Goal: Task Accomplishment & Management: Complete application form

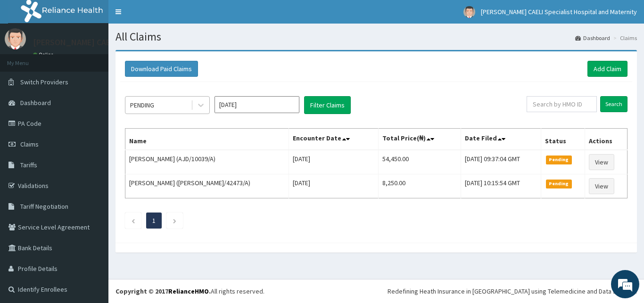
click at [160, 107] on div "PENDING" at bounding box center [158, 105] width 66 height 15
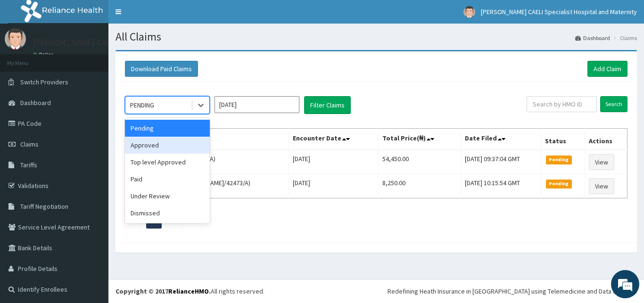
click at [166, 143] on div "Approved" at bounding box center [167, 145] width 85 height 17
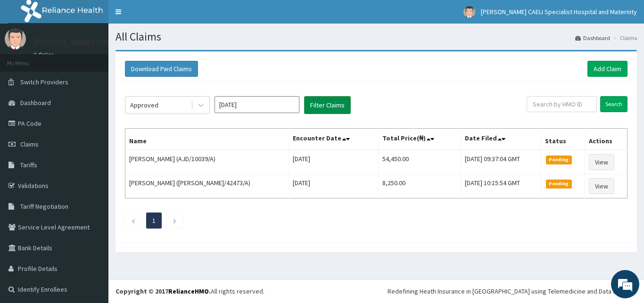
click at [318, 109] on button "Filter Claims" at bounding box center [327, 105] width 47 height 18
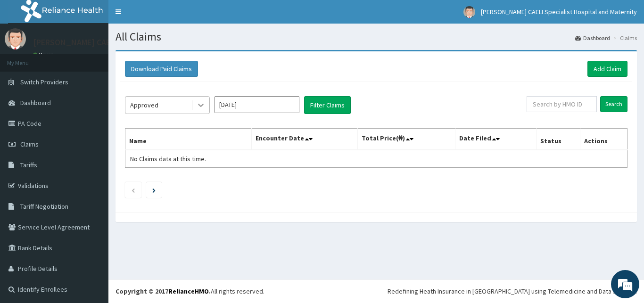
click at [194, 104] on div at bounding box center [200, 105] width 17 height 17
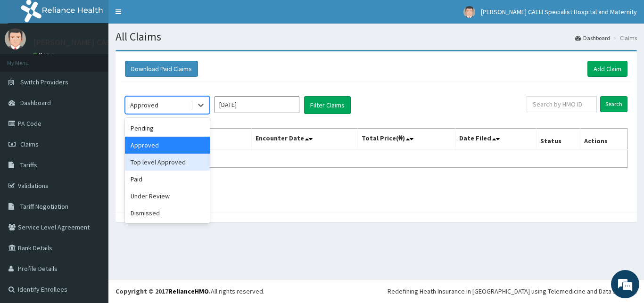
click at [166, 154] on div "Top level Approved" at bounding box center [167, 162] width 85 height 17
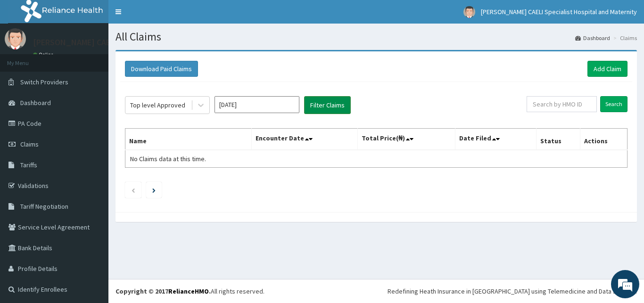
click at [331, 107] on button "Filter Claims" at bounding box center [327, 105] width 47 height 18
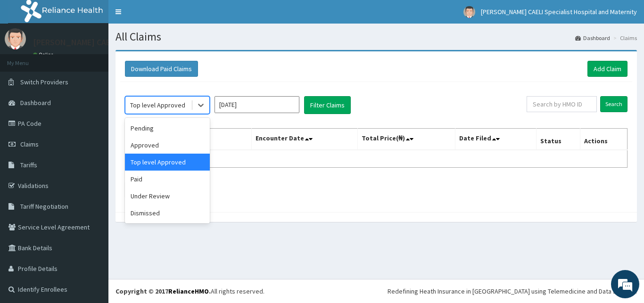
click at [157, 105] on div "Top level Approved" at bounding box center [157, 104] width 55 height 9
click at [155, 180] on div "Paid" at bounding box center [167, 179] width 85 height 17
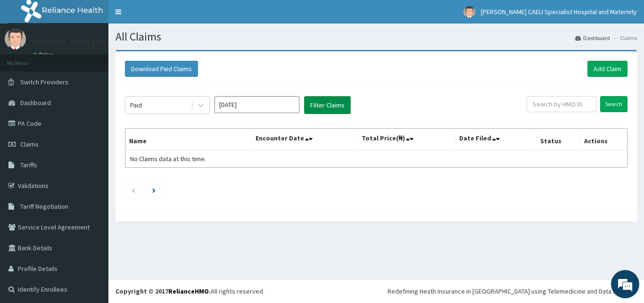
click at [335, 110] on button "Filter Claims" at bounding box center [327, 105] width 47 height 18
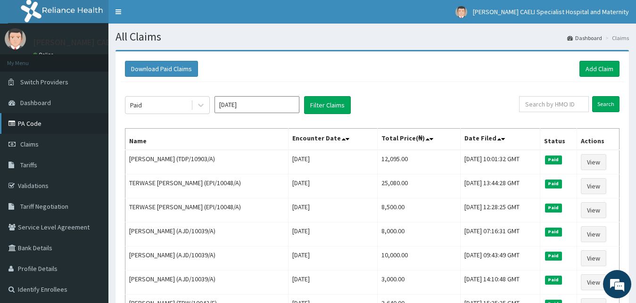
click at [33, 129] on link "PA Code" at bounding box center [54, 123] width 108 height 21
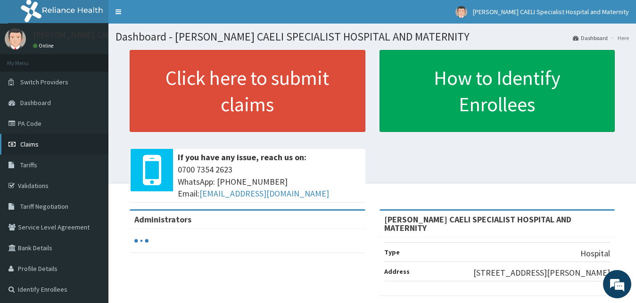
click at [27, 146] on span "Claims" at bounding box center [29, 144] width 18 height 8
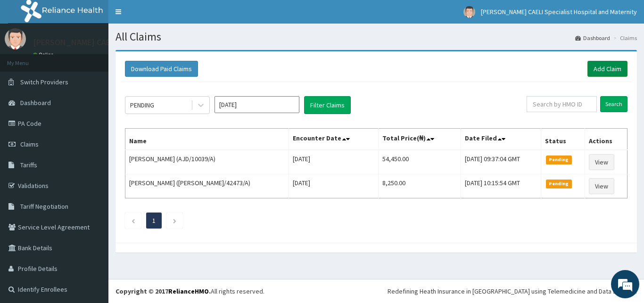
click at [589, 63] on link "Add Claim" at bounding box center [608, 69] width 40 height 16
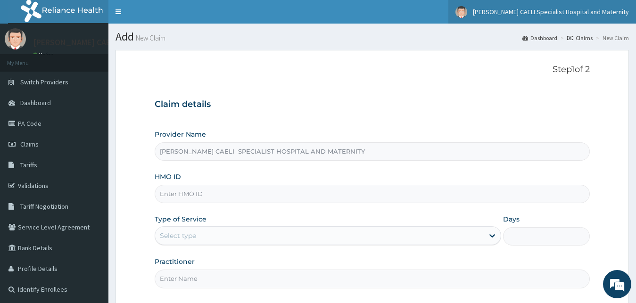
type input "REGINA CAELI SPECIALIST HOSPITAL AND MATERNITY"
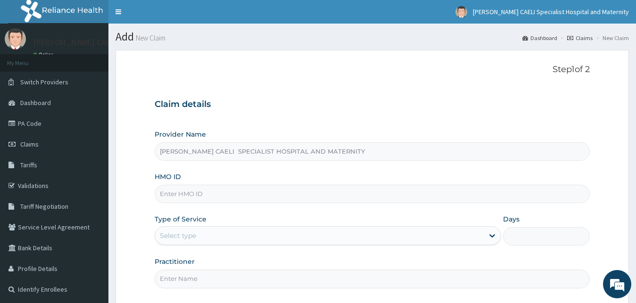
scroll to position [88, 0]
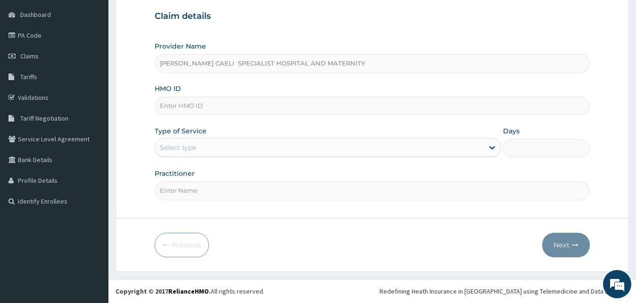
click at [198, 140] on div "Select type" at bounding box center [328, 147] width 347 height 19
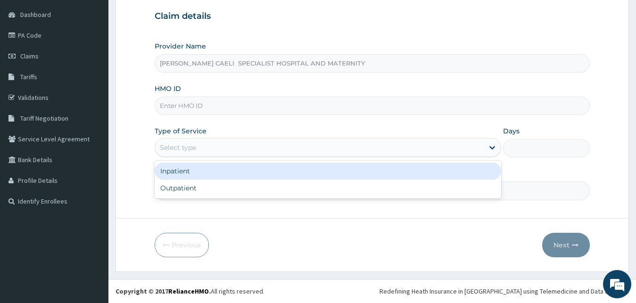
click at [194, 171] on div "Inpatient" at bounding box center [328, 171] width 347 height 17
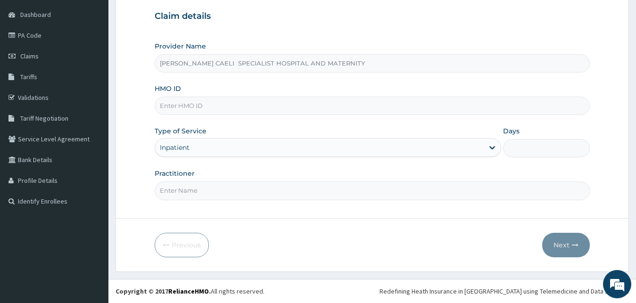
click at [204, 107] on input "HMO ID" at bounding box center [373, 106] width 436 height 18
type input "a"
type input "AEN/10156/C"
click at [174, 194] on input "D" at bounding box center [373, 191] width 436 height 18
type input "DR IKEM-OMALIKO BARBARA"
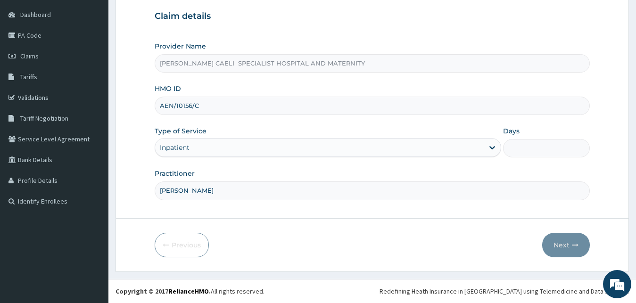
click at [542, 149] on input "Days" at bounding box center [546, 148] width 87 height 18
type input "1"
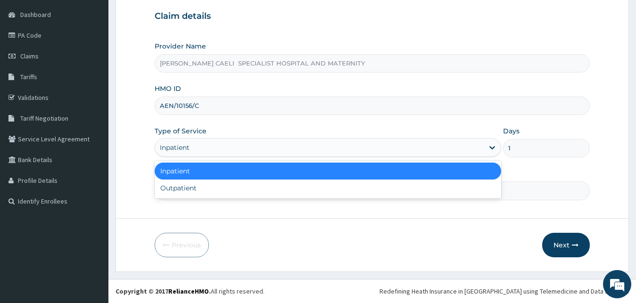
click at [205, 152] on div "Inpatient" at bounding box center [319, 147] width 329 height 15
type input "2"
click at [234, 172] on div "Inpatient" at bounding box center [328, 171] width 347 height 17
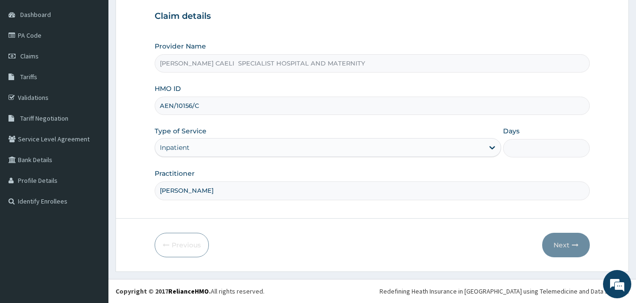
click at [523, 150] on input "Days" at bounding box center [546, 148] width 87 height 18
type input "2"
click at [555, 243] on button "Next" at bounding box center [566, 245] width 48 height 25
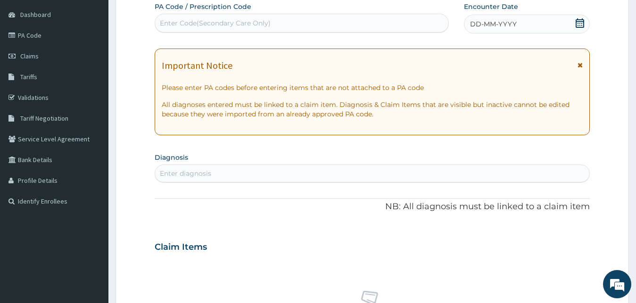
click at [488, 29] on span "DD-MM-YYYY" at bounding box center [493, 23] width 47 height 9
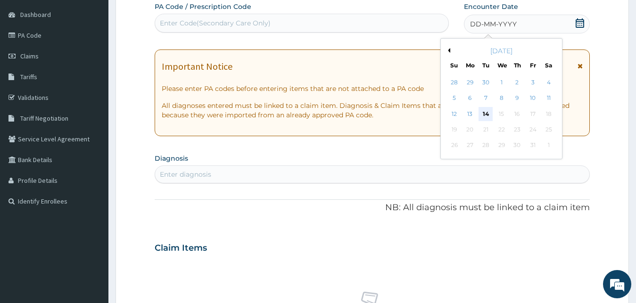
click at [487, 116] on div "14" at bounding box center [486, 114] width 14 height 14
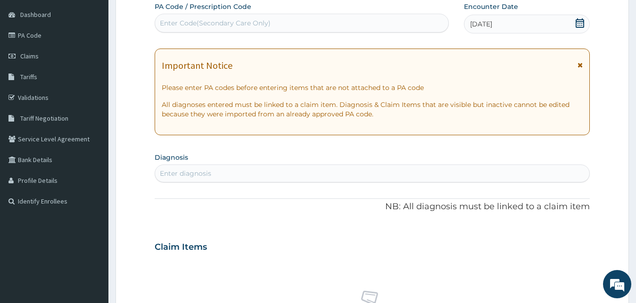
click at [197, 176] on div "Enter diagnosis" at bounding box center [185, 173] width 51 height 9
type input "MALARIA"
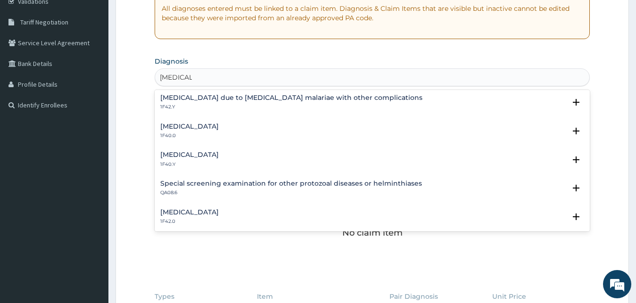
scroll to position [306, 0]
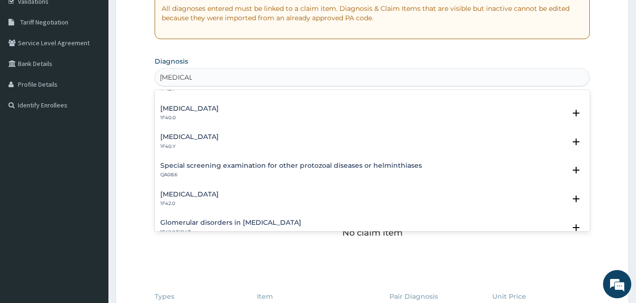
click at [219, 142] on div "Other severe and complicated Plasmodium falciparum malaria 1F40.Y" at bounding box center [189, 141] width 58 height 17
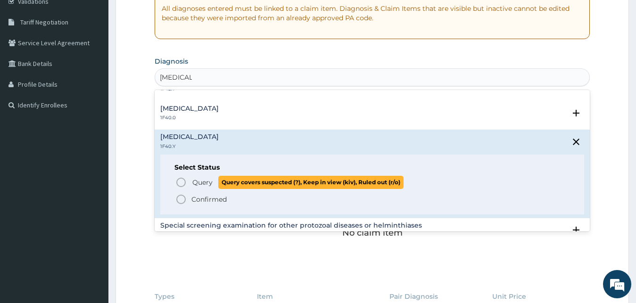
click at [204, 183] on span "Query" at bounding box center [202, 182] width 20 height 9
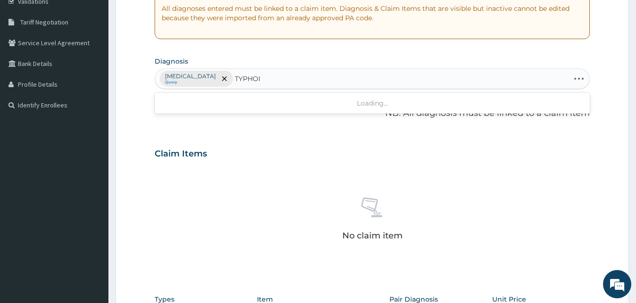
type input "TYPHOID"
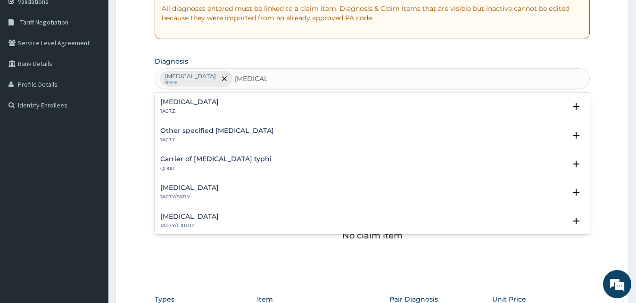
click at [203, 104] on h4 "Typhoid fever, unspecified" at bounding box center [189, 102] width 58 height 7
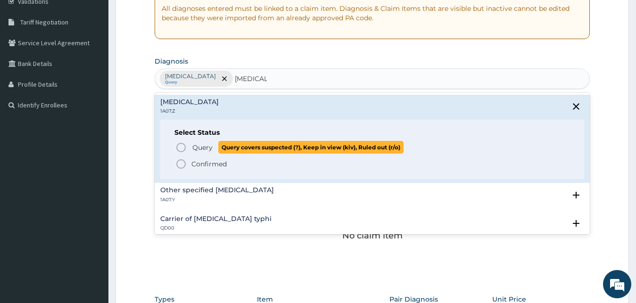
click at [202, 143] on span "Query" at bounding box center [202, 147] width 20 height 9
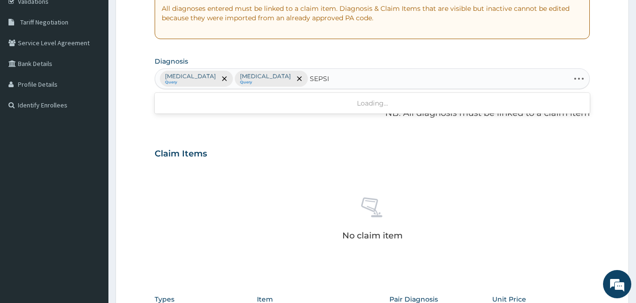
type input "SEPSIS"
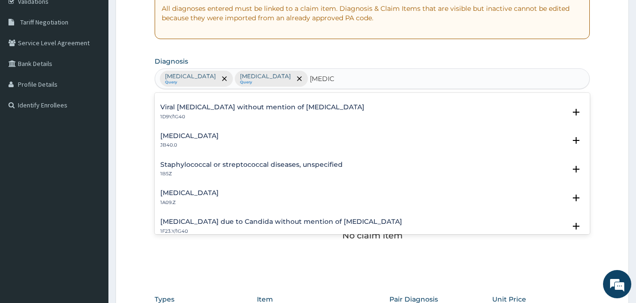
scroll to position [0, 0]
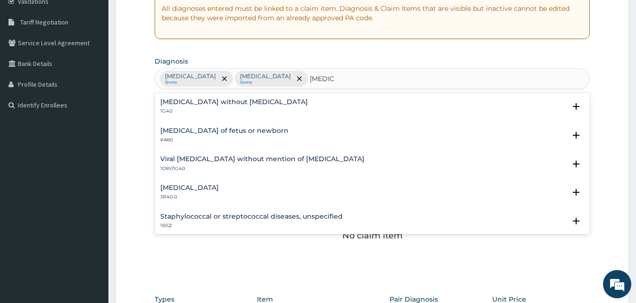
click at [210, 101] on h4 "Sepsis without septic shock" at bounding box center [234, 102] width 148 height 7
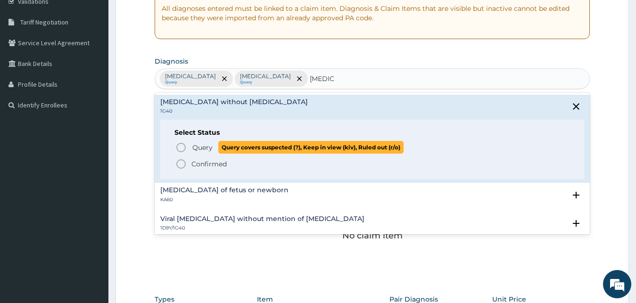
click at [193, 150] on span "Query" at bounding box center [202, 147] width 20 height 9
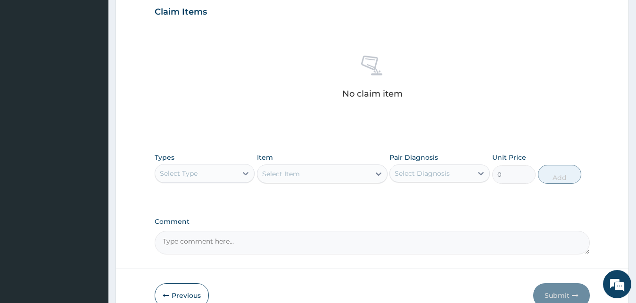
scroll to position [329, 0]
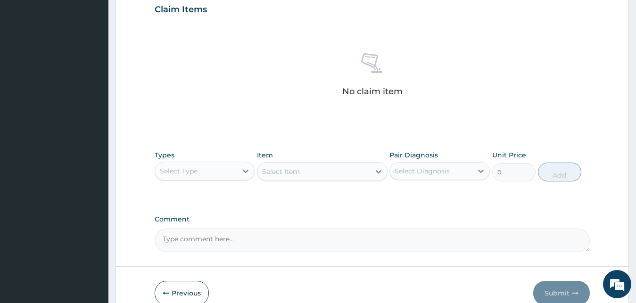
click at [453, 173] on div "Select Diagnosis" at bounding box center [431, 171] width 83 height 15
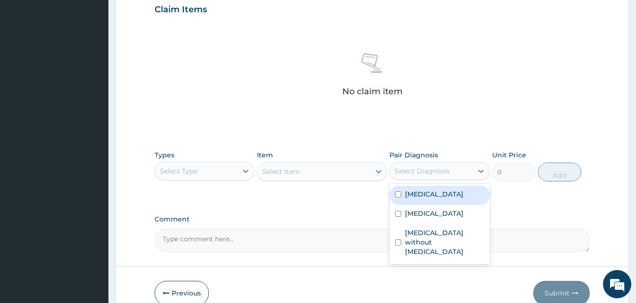
click at [445, 199] on label "Other severe and complicated Plasmodium falciparum malaria" at bounding box center [434, 194] width 58 height 9
checkbox input "true"
click at [195, 168] on div "Select Type" at bounding box center [179, 171] width 38 height 9
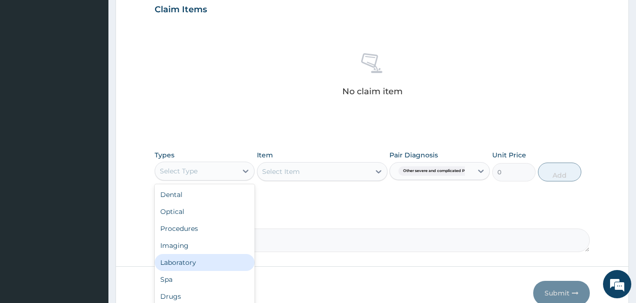
click at [183, 267] on div "Laboratory" at bounding box center [205, 262] width 100 height 17
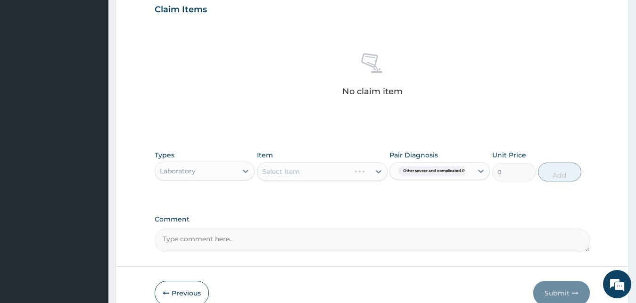
click at [349, 179] on div "Select Item" at bounding box center [322, 171] width 131 height 19
click at [349, 179] on div "Select Item" at bounding box center [314, 171] width 113 height 15
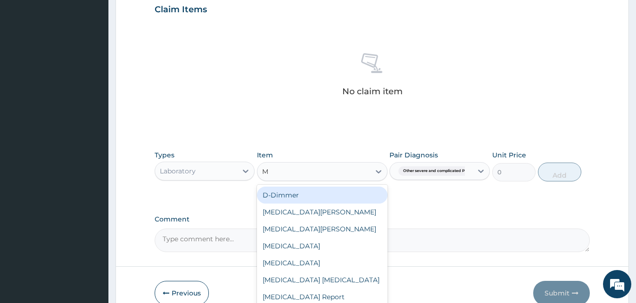
type input "MP"
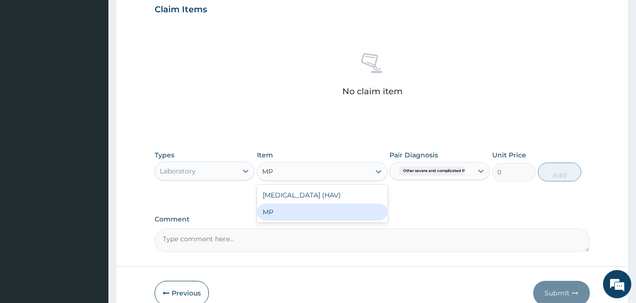
click at [288, 212] on div "MP" at bounding box center [322, 212] width 131 height 17
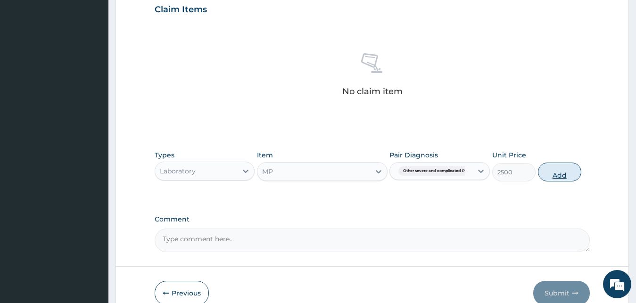
click at [552, 171] on button "Add" at bounding box center [559, 172] width 43 height 19
type input "0"
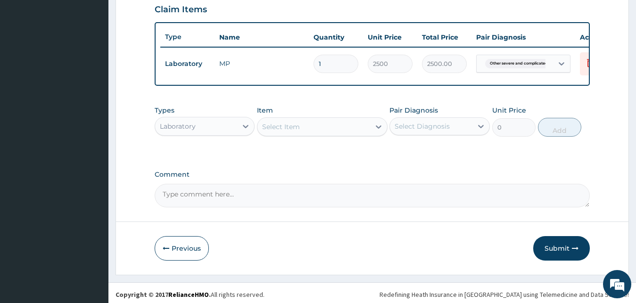
click at [436, 131] on div "Select Diagnosis" at bounding box center [422, 126] width 55 height 9
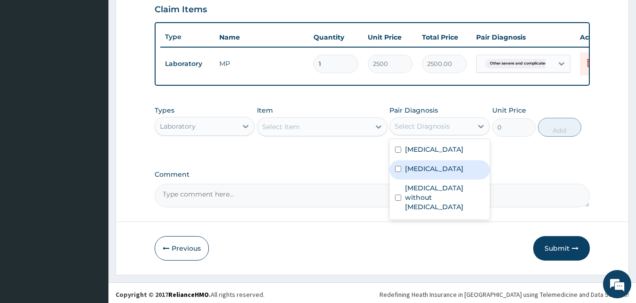
click at [421, 174] on label "Typhoid fever, unspecified" at bounding box center [434, 168] width 58 height 9
checkbox input "true"
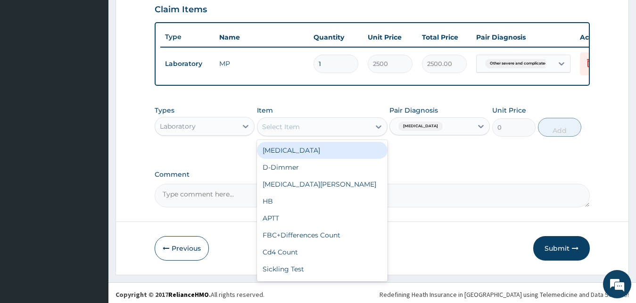
click at [312, 134] on div "Select Item" at bounding box center [314, 126] width 113 height 15
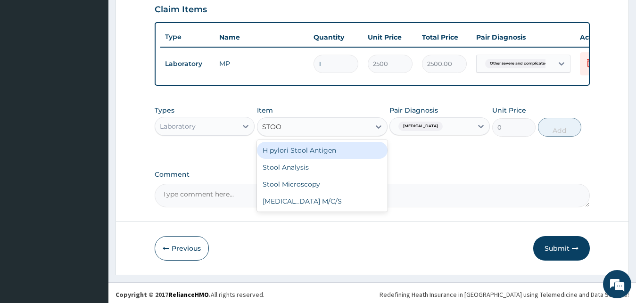
type input "STOOL"
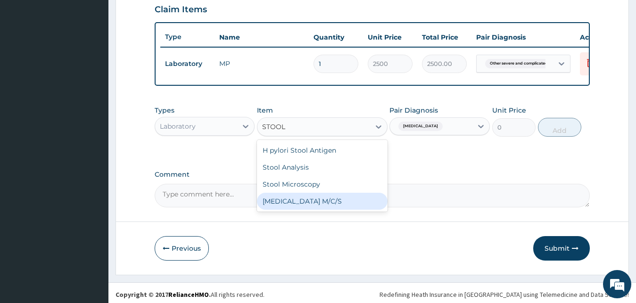
click at [331, 205] on div "Stool Culture M/C/S" at bounding box center [322, 201] width 131 height 17
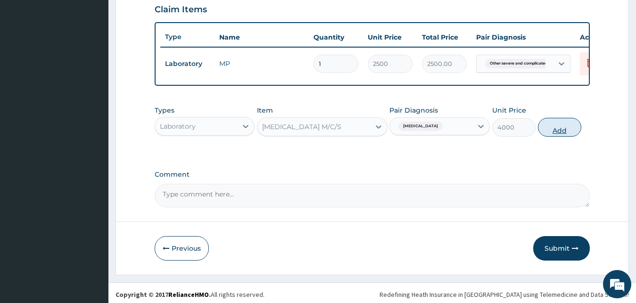
click at [562, 137] on button "Add" at bounding box center [559, 127] width 43 height 19
type input "0"
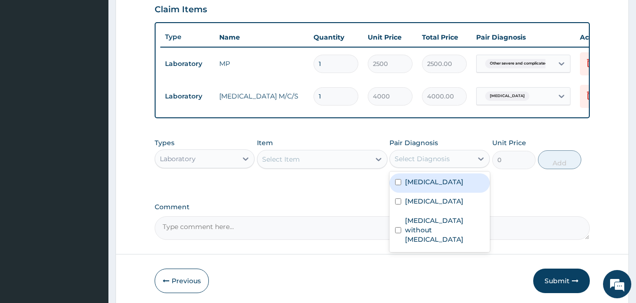
click at [420, 164] on div "Select Diagnosis" at bounding box center [422, 158] width 55 height 9
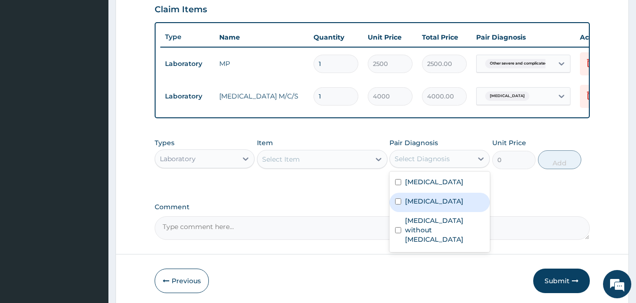
click at [425, 244] on label "Sepsis without septic shock" at bounding box center [444, 230] width 79 height 28
checkbox input "true"
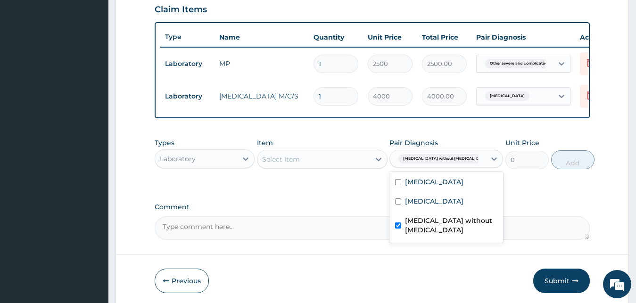
click at [316, 167] on div "Select Item" at bounding box center [314, 159] width 113 height 15
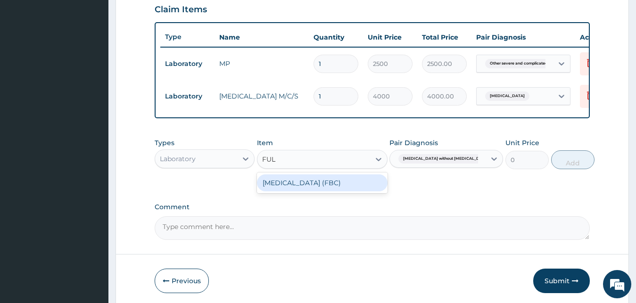
type input "FULL"
click at [341, 188] on div "Full Blood Count (FBC)" at bounding box center [322, 183] width 131 height 17
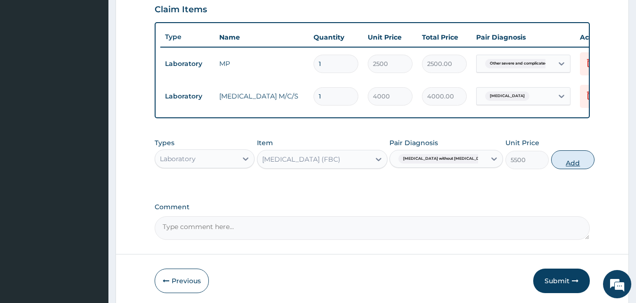
click at [555, 167] on button "Add" at bounding box center [572, 159] width 43 height 19
type input "0"
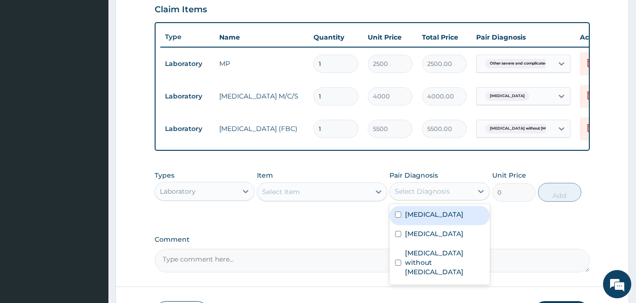
click at [417, 196] on div "Select Diagnosis" at bounding box center [422, 191] width 55 height 9
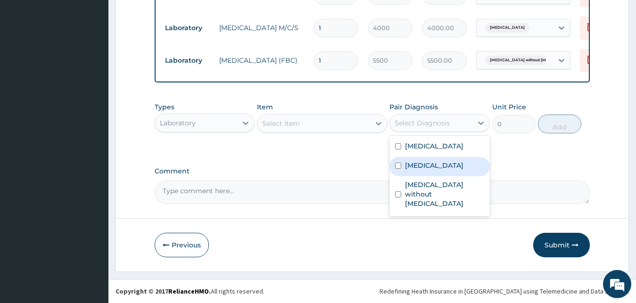
scroll to position [405, 0]
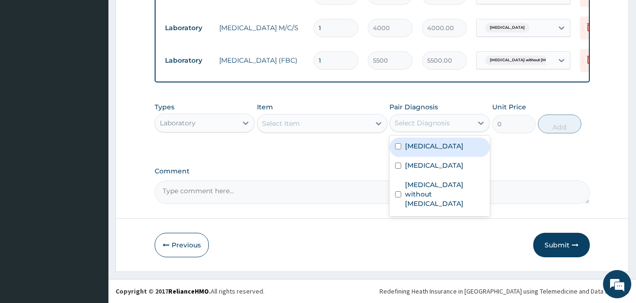
click at [428, 151] on label "Other severe and complicated Plasmodium falciparum malaria" at bounding box center [434, 146] width 58 height 9
checkbox input "true"
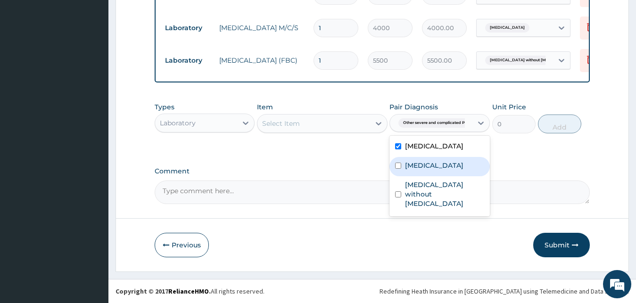
click at [426, 170] on label "Typhoid fever, unspecified" at bounding box center [434, 165] width 58 height 9
click at [423, 176] on div "Typhoid fever, unspecified" at bounding box center [440, 166] width 100 height 19
click at [416, 170] on label "Typhoid fever, unspecified" at bounding box center [434, 165] width 58 height 9
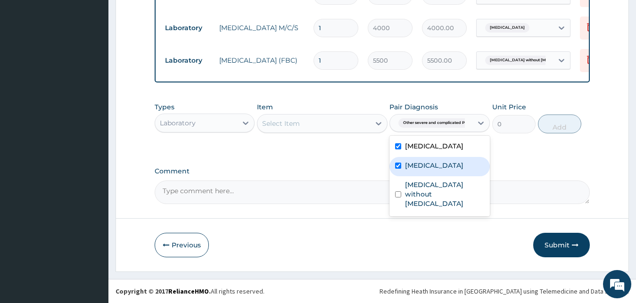
checkbox input "true"
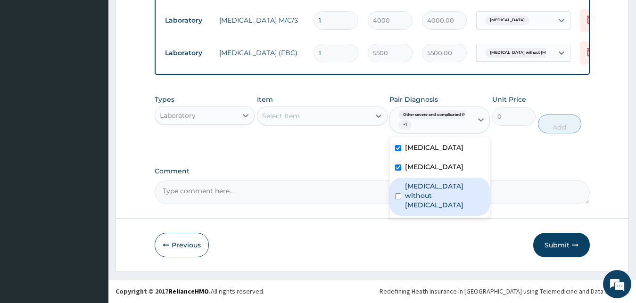
click at [422, 210] on label "Sepsis without septic shock" at bounding box center [444, 196] width 79 height 28
checkbox input "true"
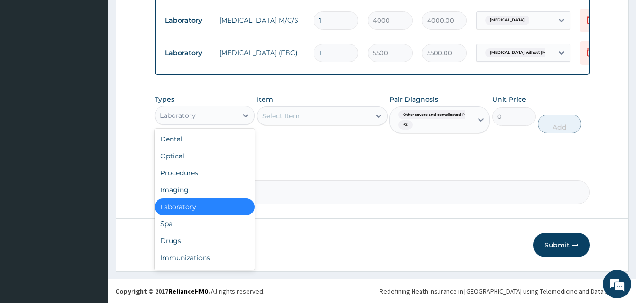
click at [226, 122] on div "Laboratory" at bounding box center [196, 115] width 83 height 15
click at [198, 178] on div "Procedures" at bounding box center [205, 173] width 100 height 17
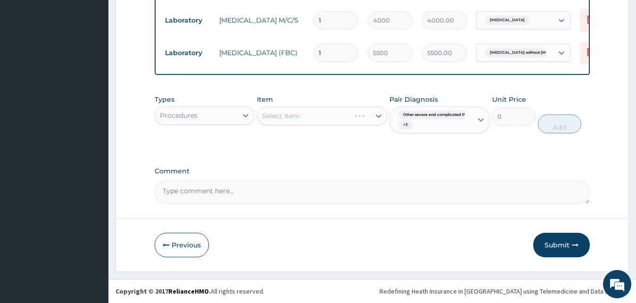
click at [347, 125] on div "Select Item" at bounding box center [322, 116] width 131 height 19
click at [347, 124] on div "Select Item" at bounding box center [314, 115] width 113 height 15
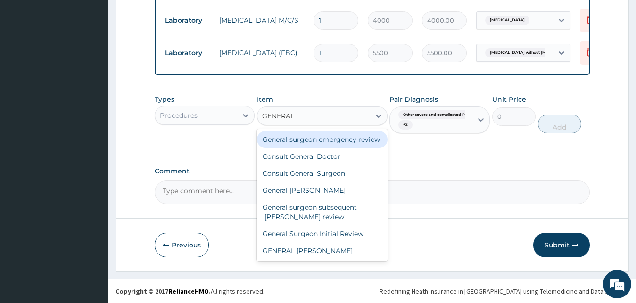
type input "GENERAL D"
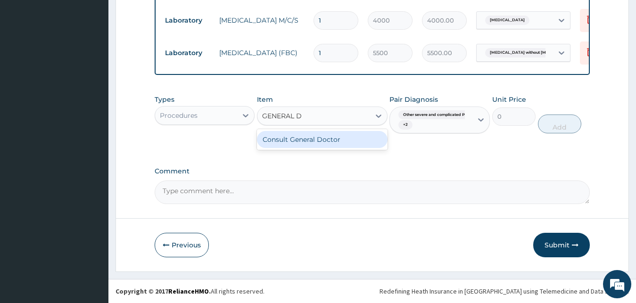
click at [347, 148] on div "Consult General Doctor" at bounding box center [322, 139] width 131 height 17
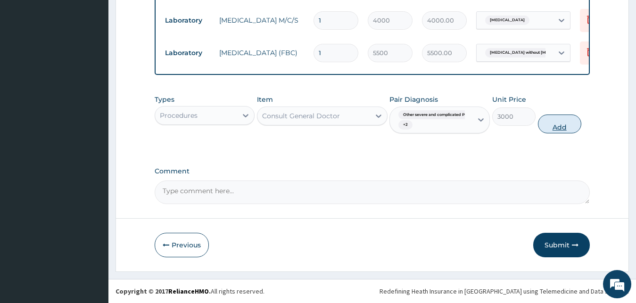
click at [551, 130] on button "Add" at bounding box center [559, 124] width 43 height 19
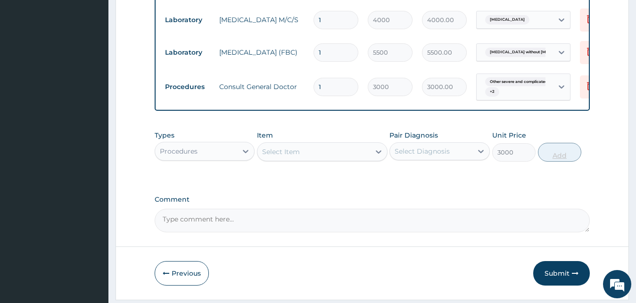
type input "0"
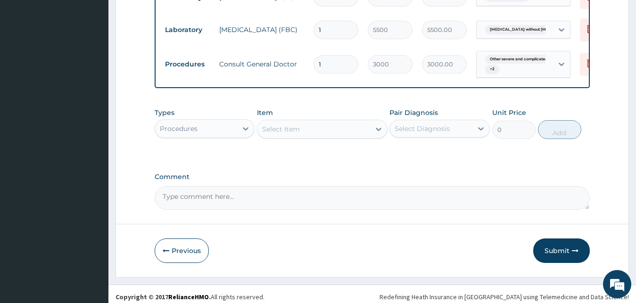
scroll to position [442, 0]
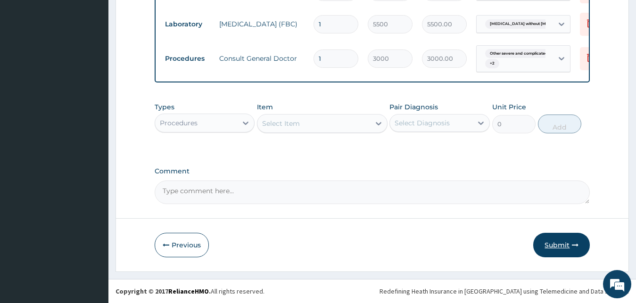
click at [544, 240] on button "Submit" at bounding box center [561, 245] width 57 height 25
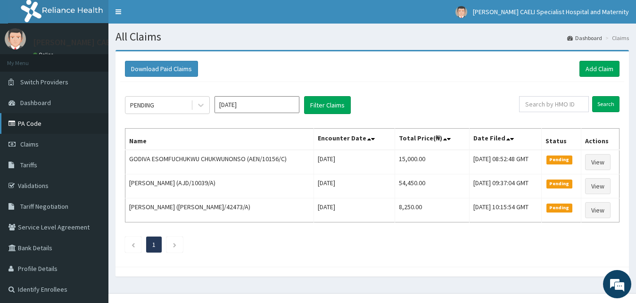
click at [33, 125] on link "PA Code" at bounding box center [54, 123] width 108 height 21
click at [30, 125] on link "PA Code" at bounding box center [54, 123] width 108 height 21
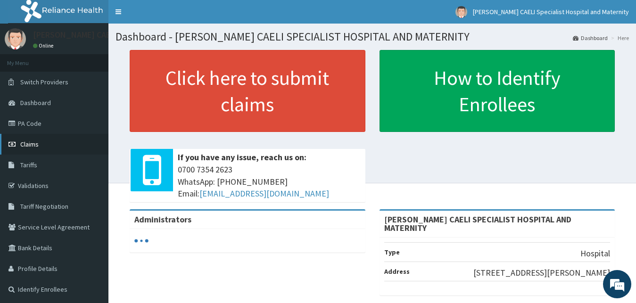
click at [29, 145] on span "Claims" at bounding box center [29, 144] width 18 height 8
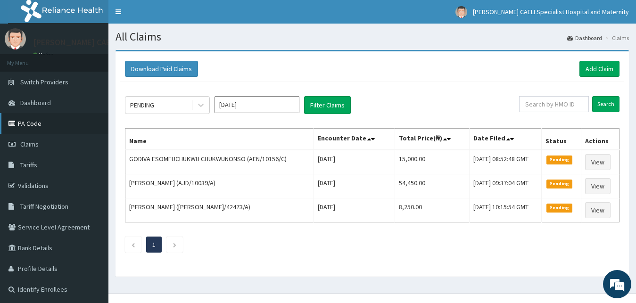
click at [23, 125] on link "PA Code" at bounding box center [54, 123] width 108 height 21
